Goal: Download file/media

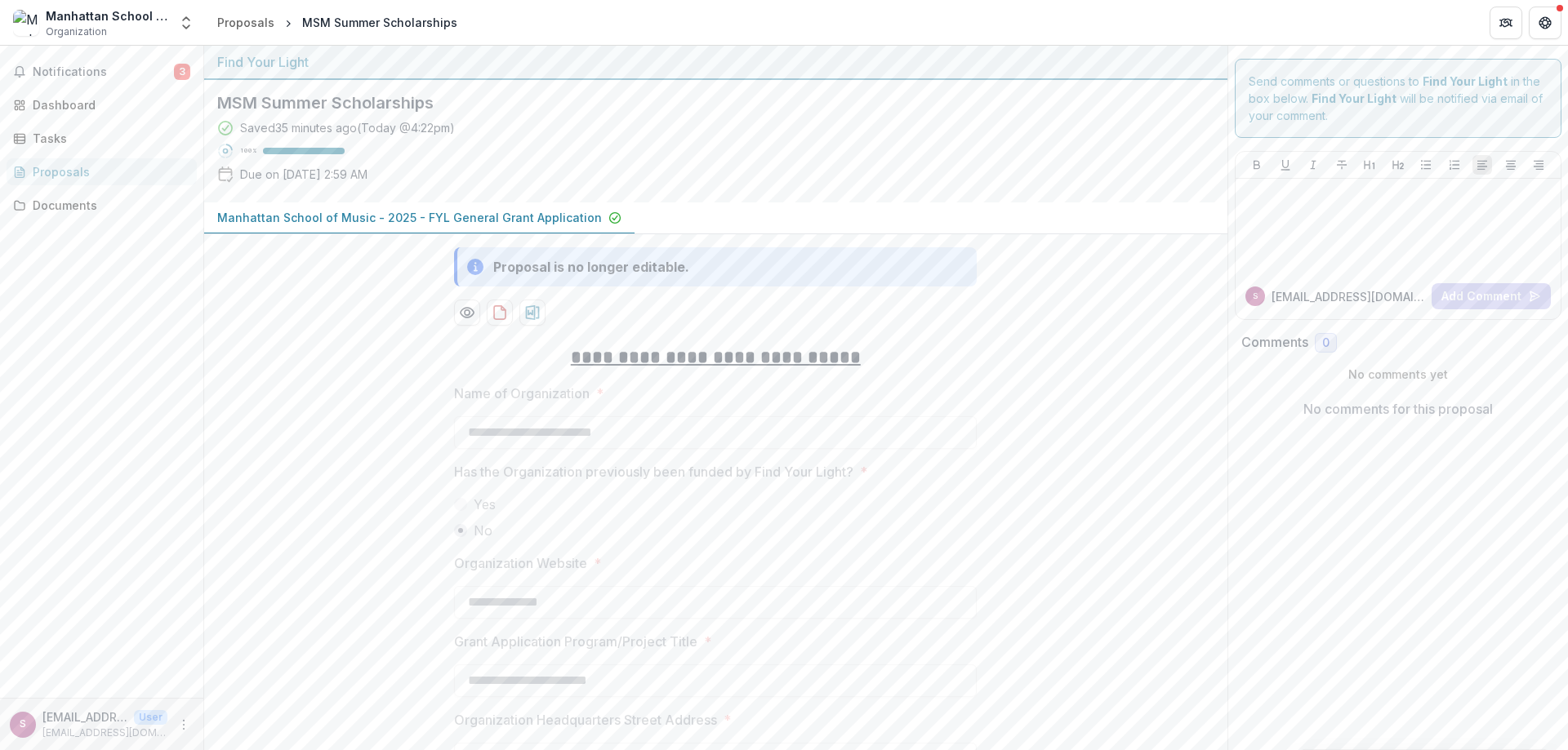
click at [978, 190] on div "MSM Summer Scholarships Saved 35 minutes ago ( [DATE] @ 4:22pm ) 100 % Due on […" at bounding box center [702, 140] width 997 height 122
click at [80, 198] on div "Documents" at bounding box center [107, 205] width 151 height 17
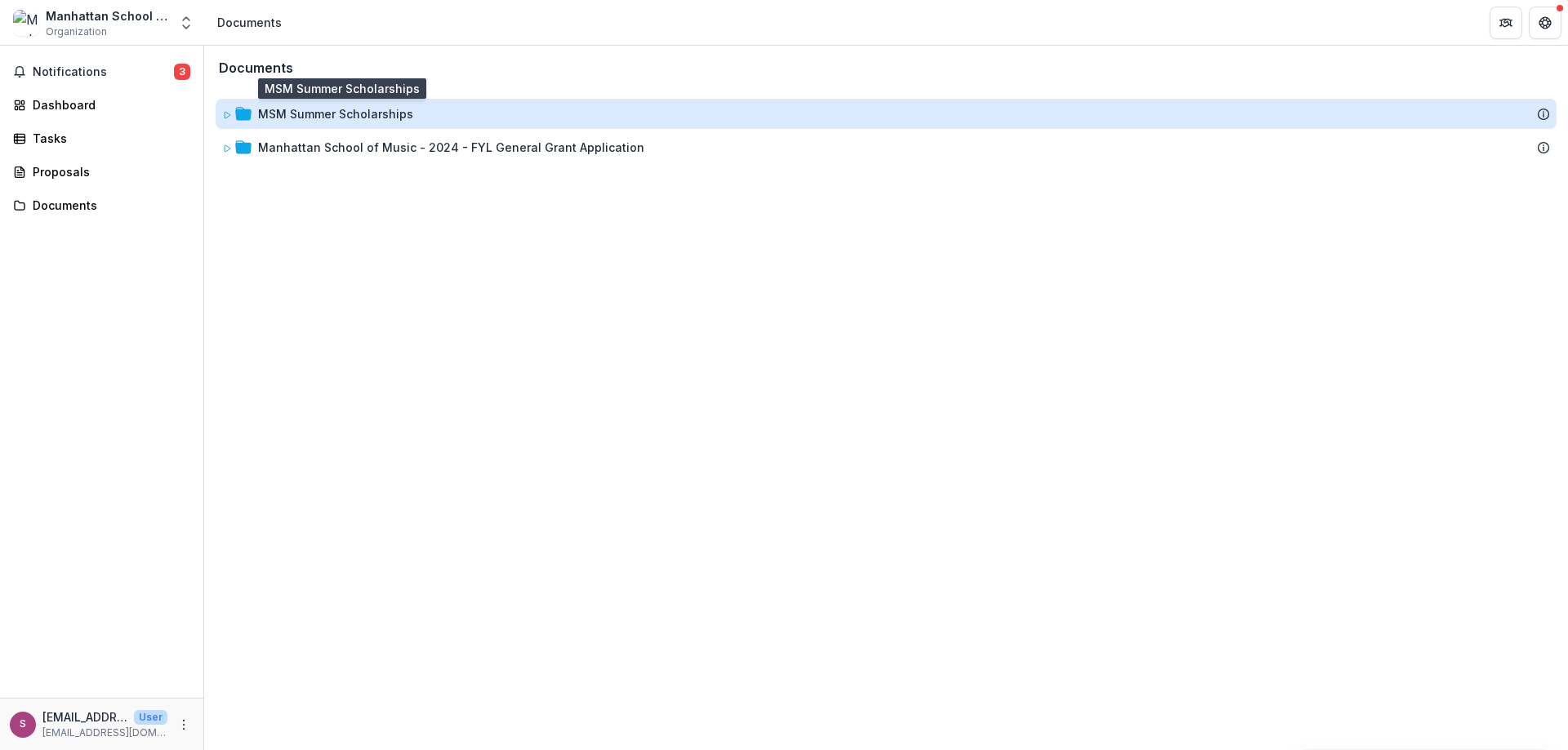
click at [325, 118] on div "MSM Summer Scholarships" at bounding box center [336, 114] width 156 height 17
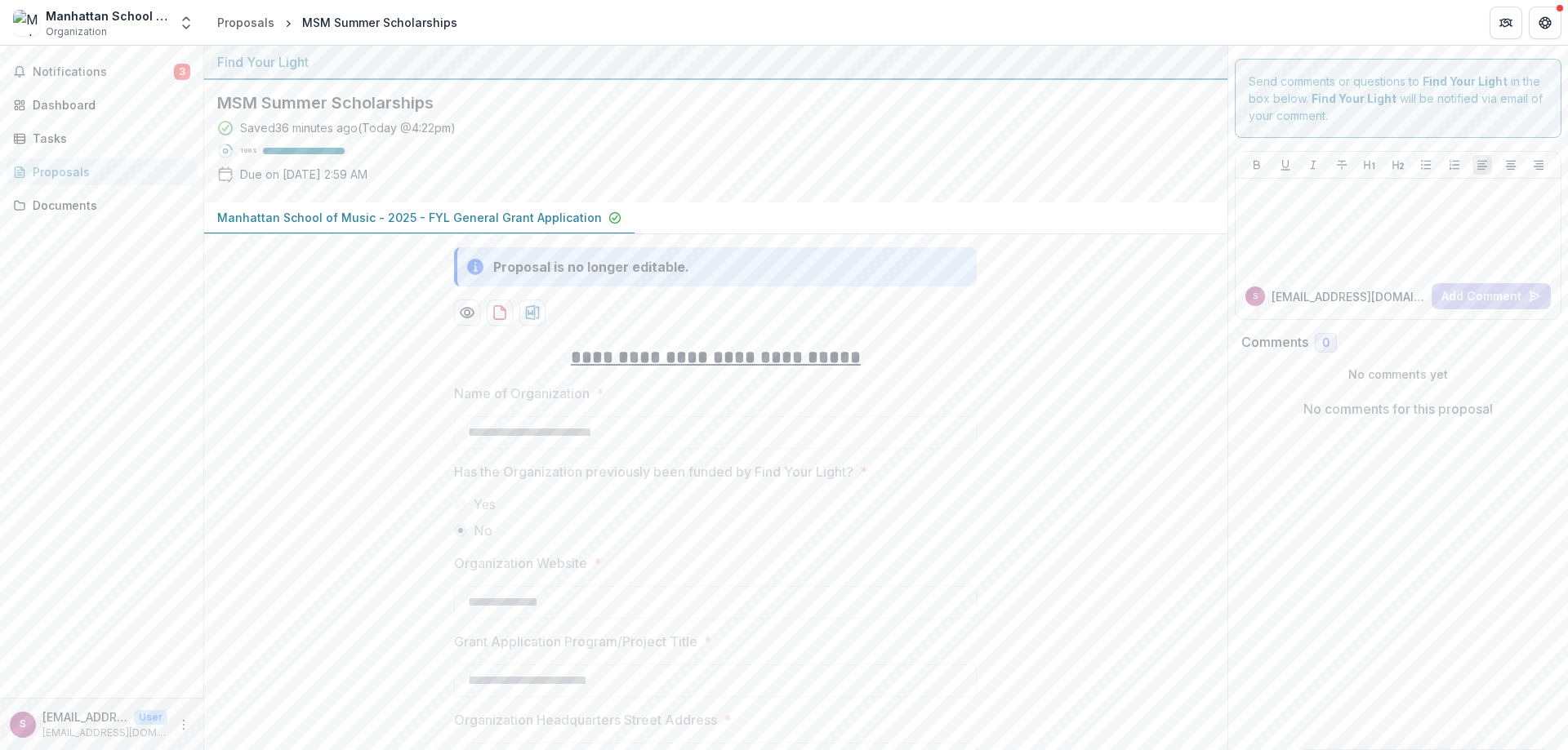
click at [658, 205] on div "Manhattan School of Music - 2025 - FYL General Grant Application" at bounding box center [715, 218] width 1023 height 32
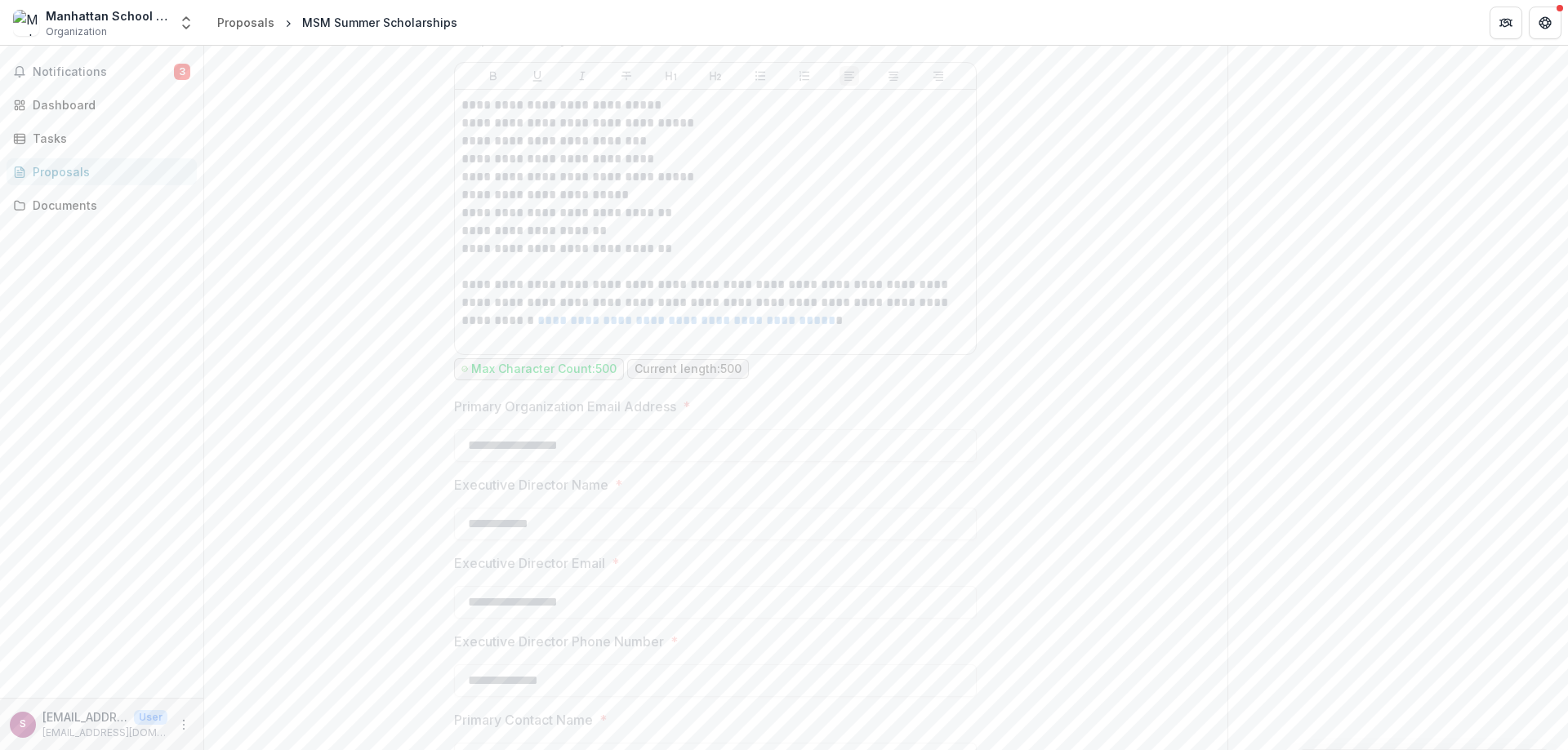
scroll to position [6409, 0]
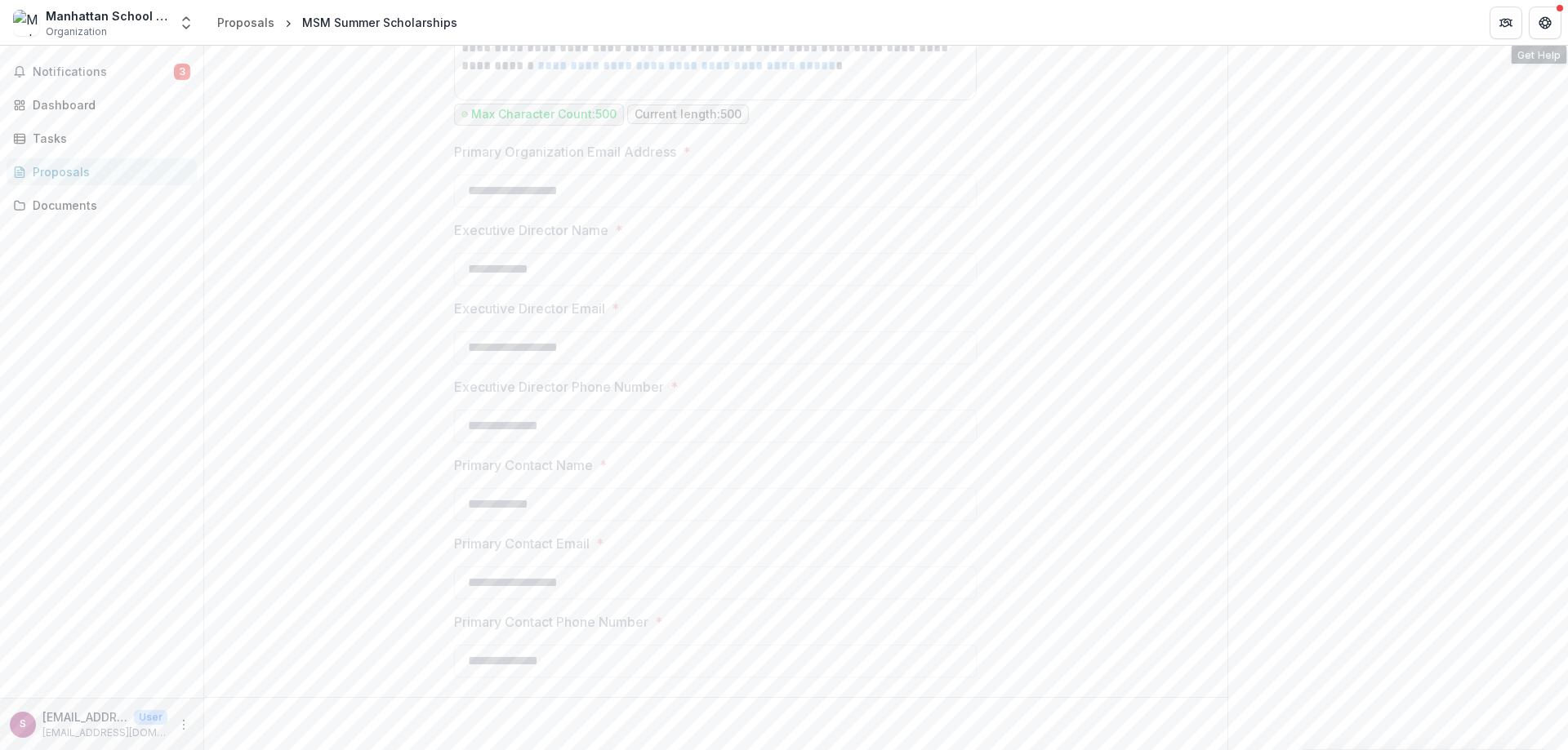
click at [1562, 23] on header "Proposals MSM Summer Scholarships" at bounding box center [885, 22] width 1363 height 45
click at [320, 23] on div "MSM Summer Scholarships" at bounding box center [379, 23] width 156 height 17
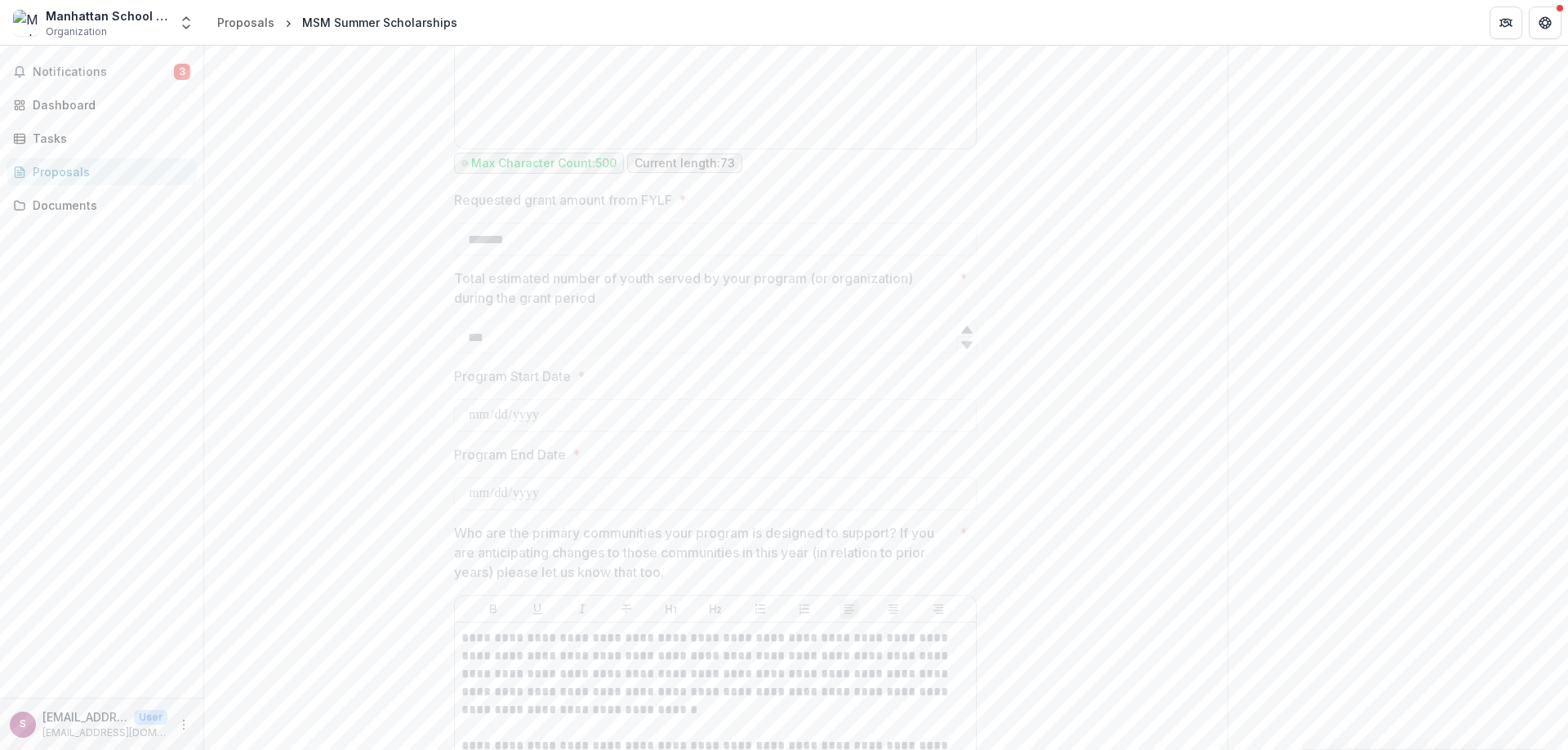
scroll to position [0, 0]
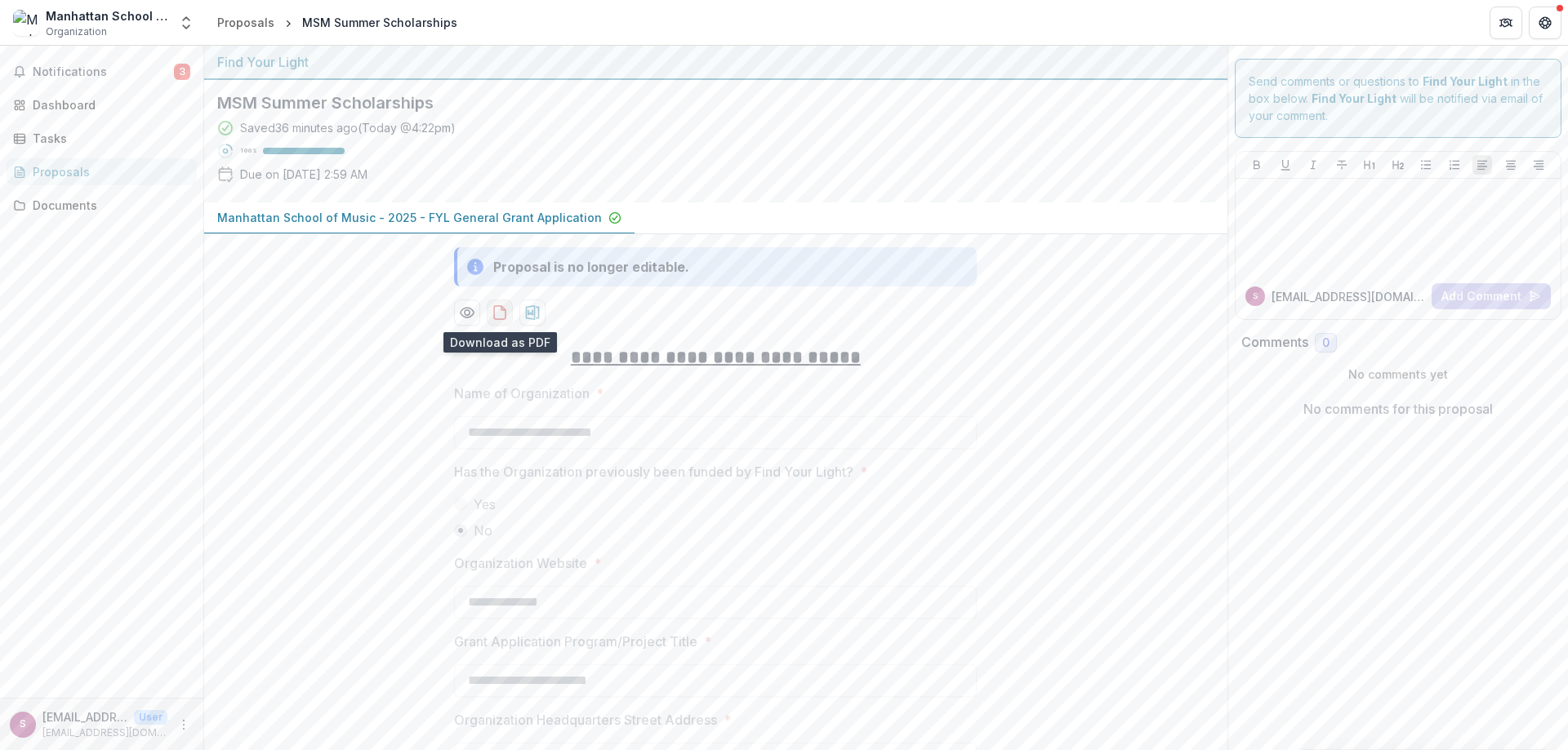
click at [491, 311] on icon "download-proposal" at bounding box center [499, 312] width 16 height 16
